Goal: Check status: Check status

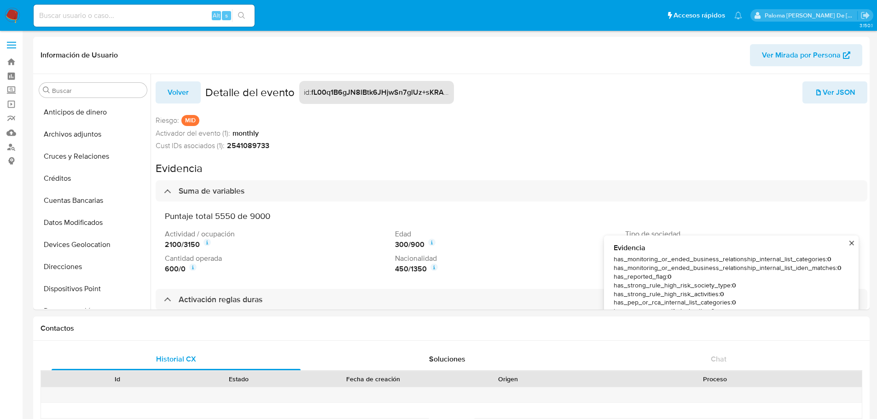
select select "10"
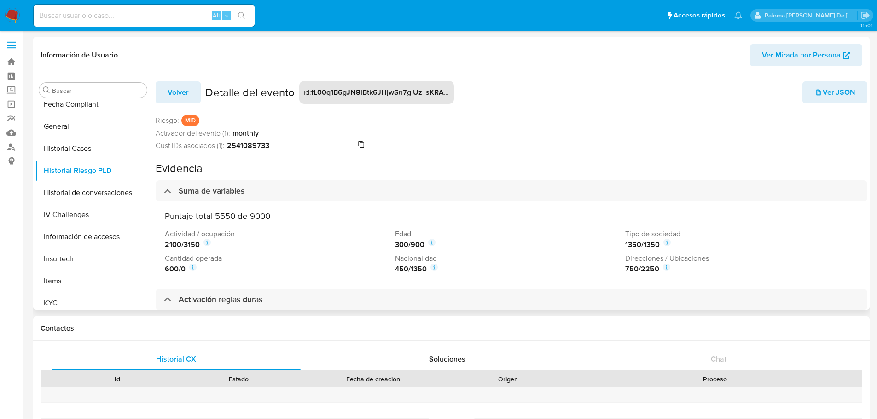
drag, startPoint x: 275, startPoint y: 146, endPoint x: 232, endPoint y: 147, distance: 43.3
click at [232, 147] on div "2541089733" at bounding box center [296, 146] width 138 height 10
drag, startPoint x: 229, startPoint y: 145, endPoint x: 269, endPoint y: 147, distance: 40.1
click at [269, 147] on div "2541089733" at bounding box center [296, 146] width 138 height 10
copy strong "2541089733"
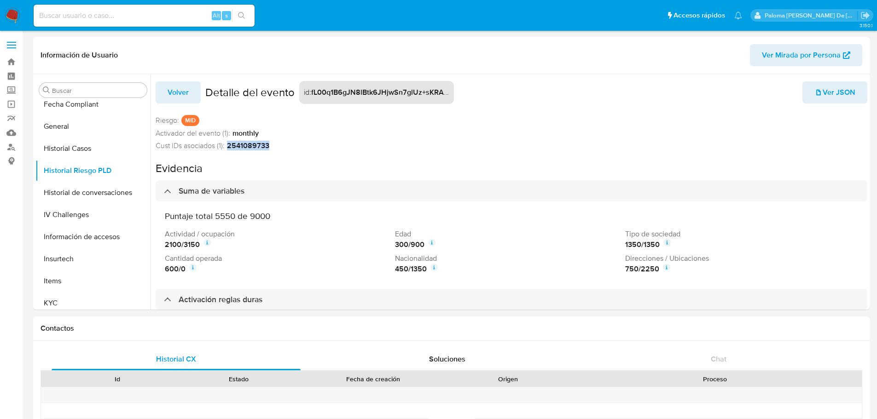
click at [9, 17] on img at bounding box center [13, 16] width 16 height 16
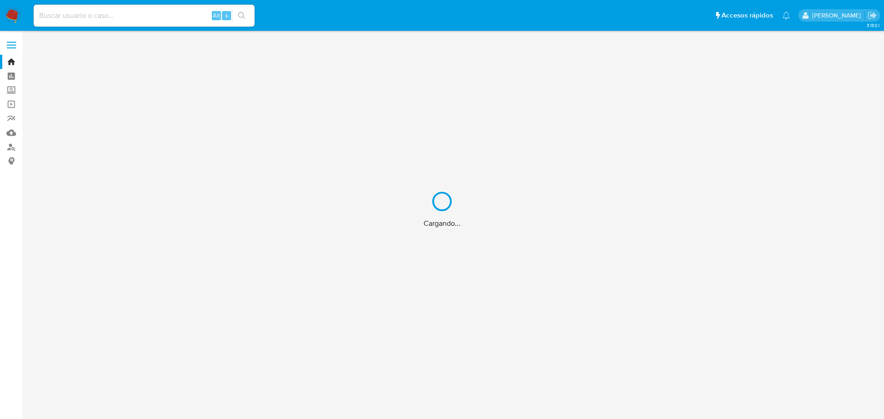
click at [130, 17] on div "Cargando..." at bounding box center [442, 209] width 884 height 419
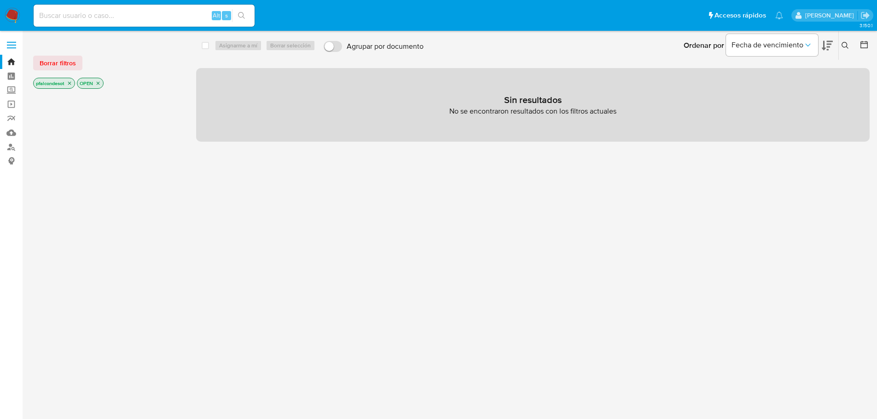
click at [73, 19] on input at bounding box center [144, 16] width 221 height 12
paste input "2541089733"
type input "2541089733"
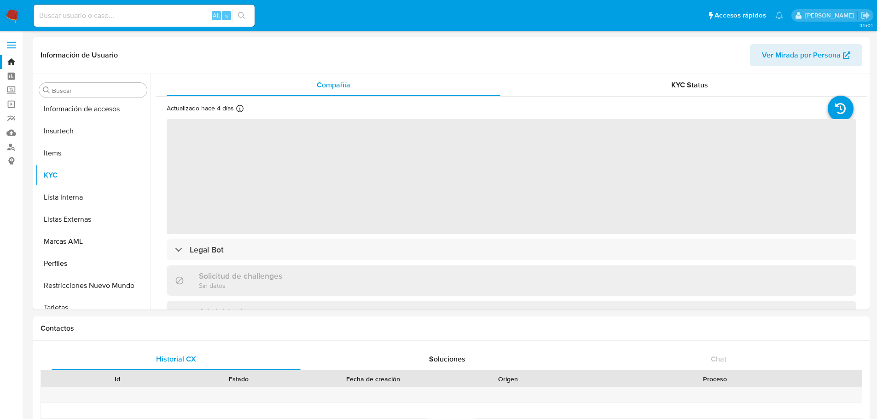
scroll to position [367, 0]
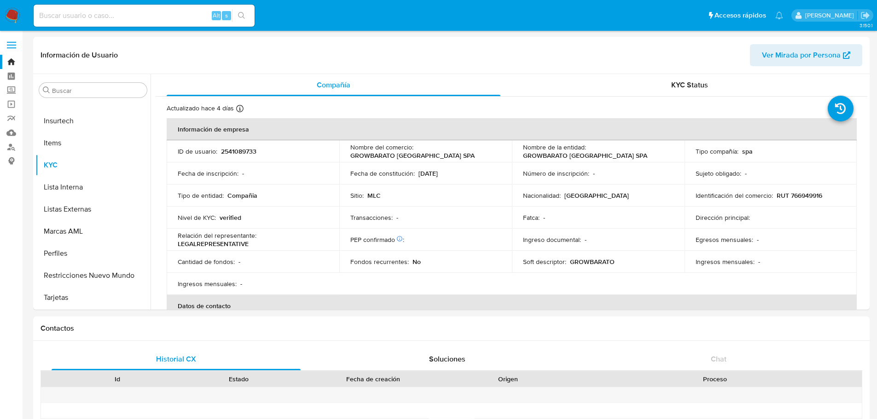
select select "10"
click at [675, 81] on span "KYC Status" at bounding box center [689, 85] width 37 height 11
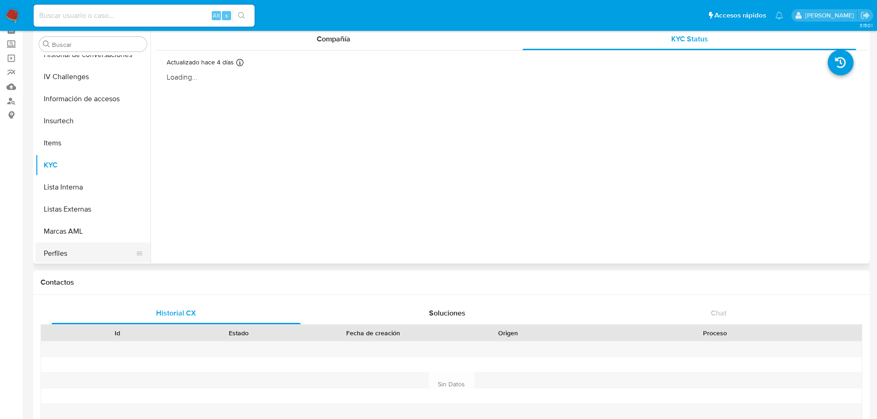
scroll to position [229, 0]
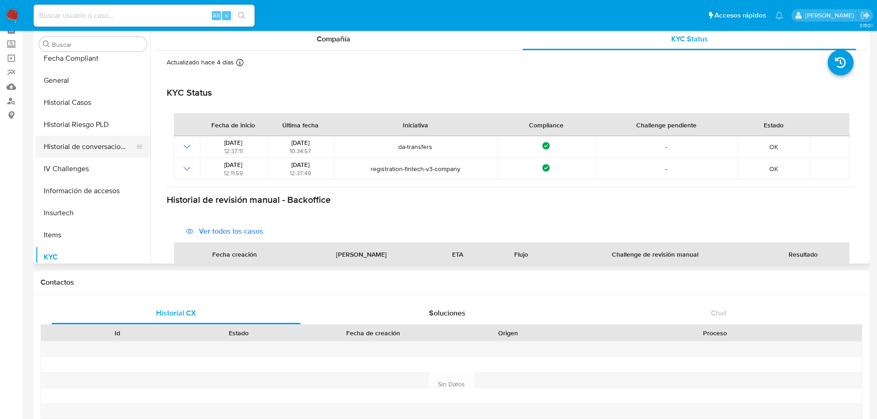
click at [77, 147] on button "Historial de conversaciones" at bounding box center [89, 147] width 108 height 22
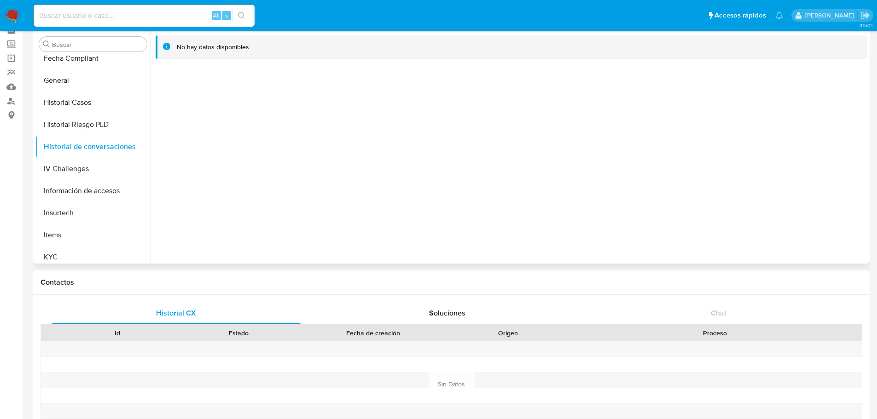
scroll to position [0, 0]
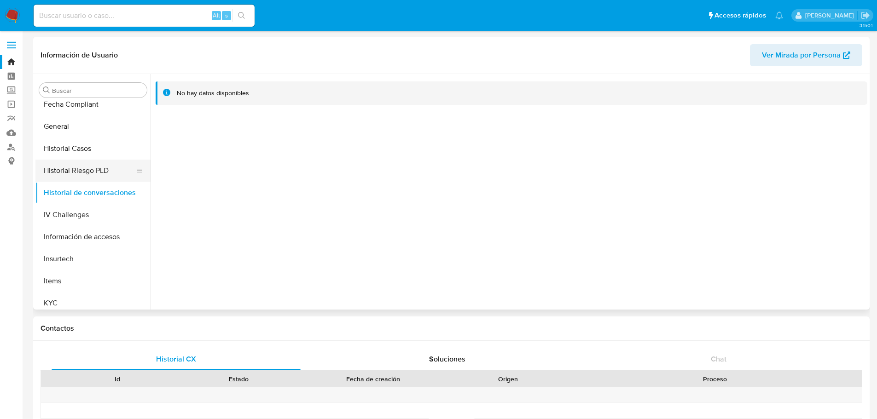
click at [70, 165] on button "Historial Riesgo PLD" at bounding box center [89, 171] width 108 height 22
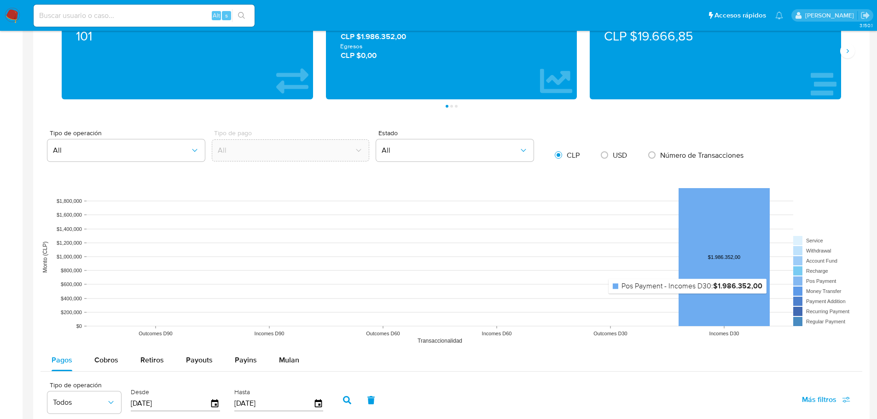
scroll to position [932, 0]
